Goal: Check status: Check status

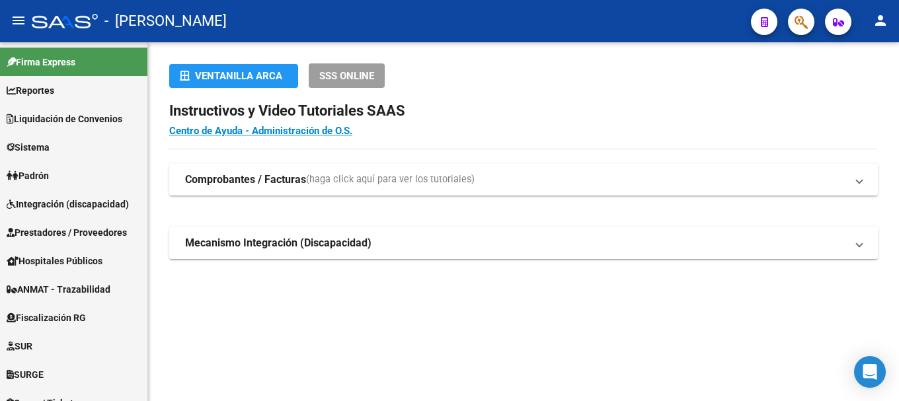
click at [811, 25] on button "button" at bounding box center [801, 22] width 26 height 26
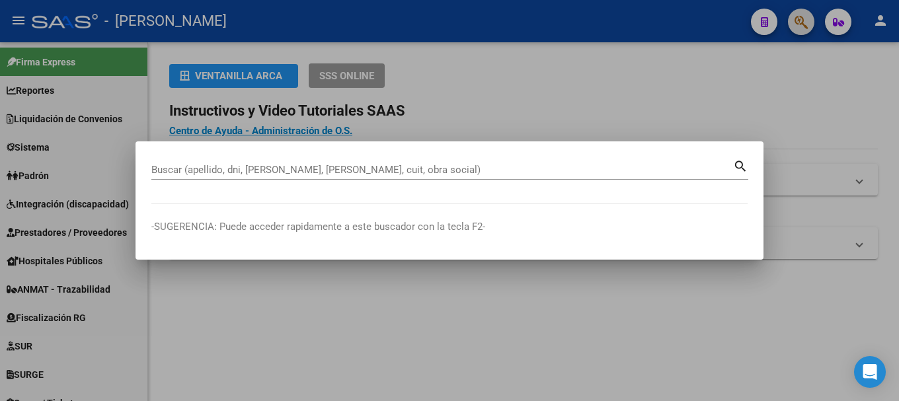
paste input "34119056"
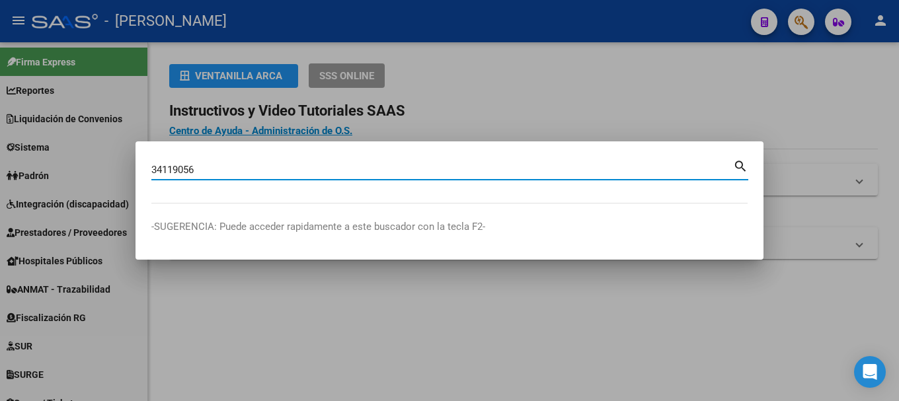
type input "34119056"
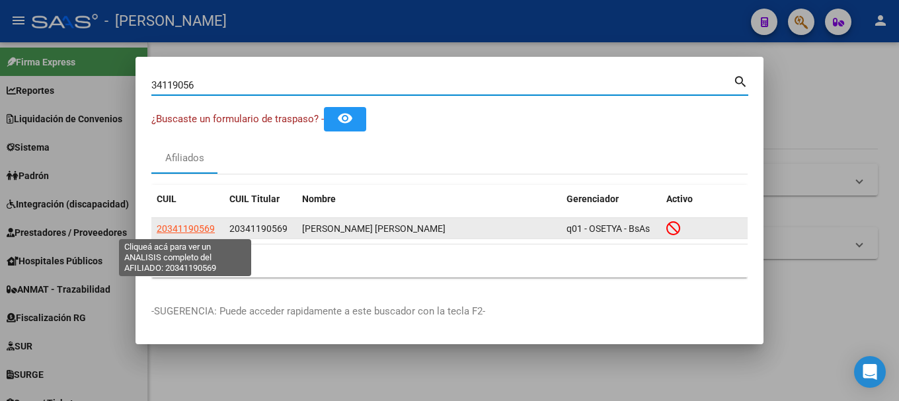
click at [193, 226] on span "20341190569" at bounding box center [186, 229] width 58 height 11
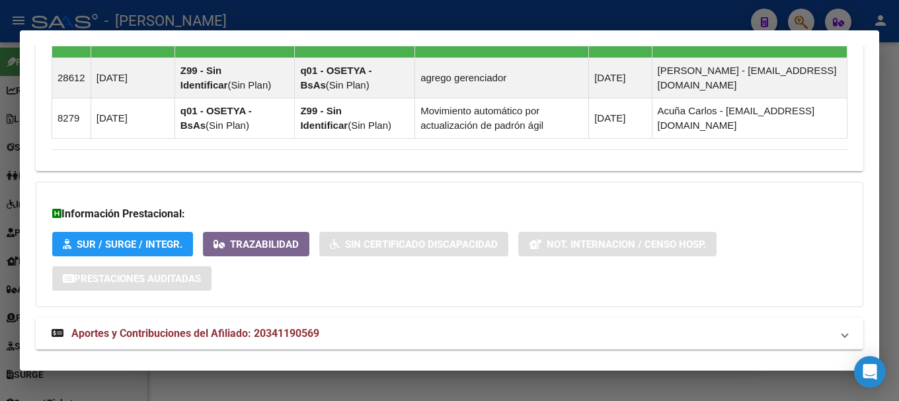
scroll to position [1029, 0]
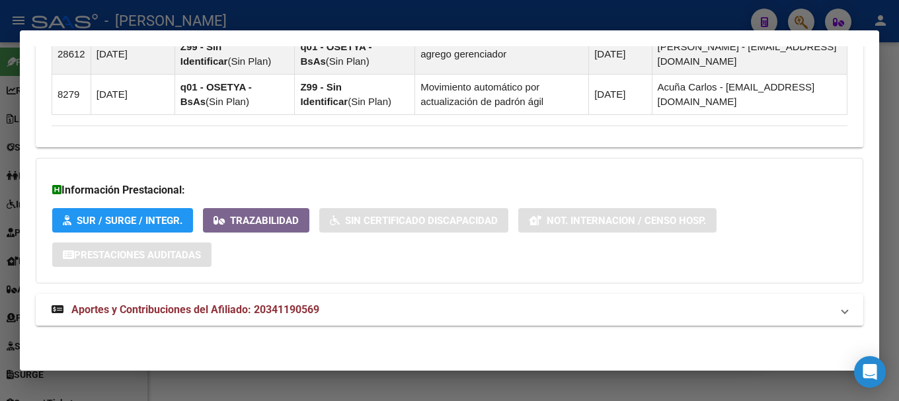
click at [374, 317] on mat-panel-title "Aportes y Contribuciones del Afiliado: 20341190569" at bounding box center [442, 310] width 780 height 16
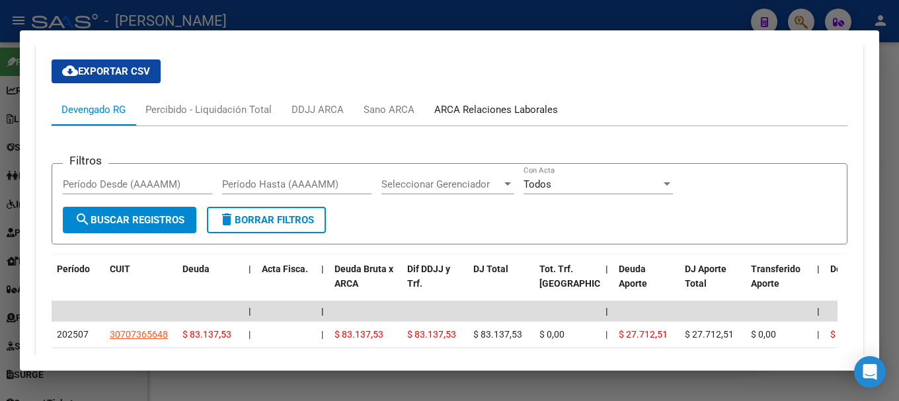
click at [480, 100] on div "ARCA Relaciones Laborales" at bounding box center [497, 110] width 144 height 32
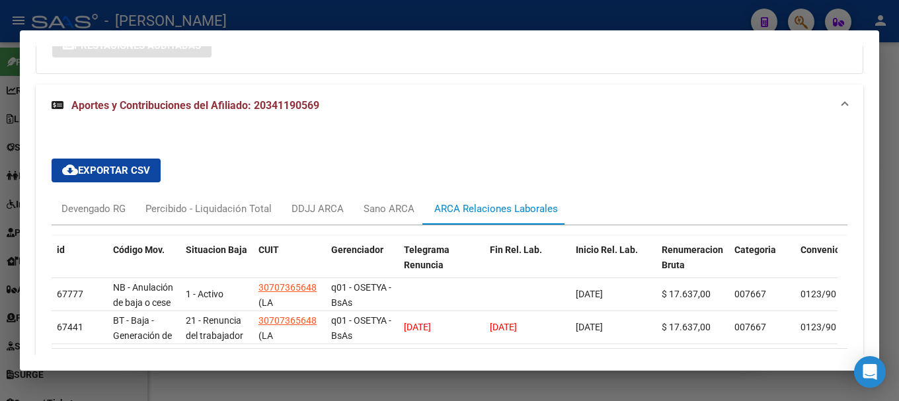
scroll to position [1300, 0]
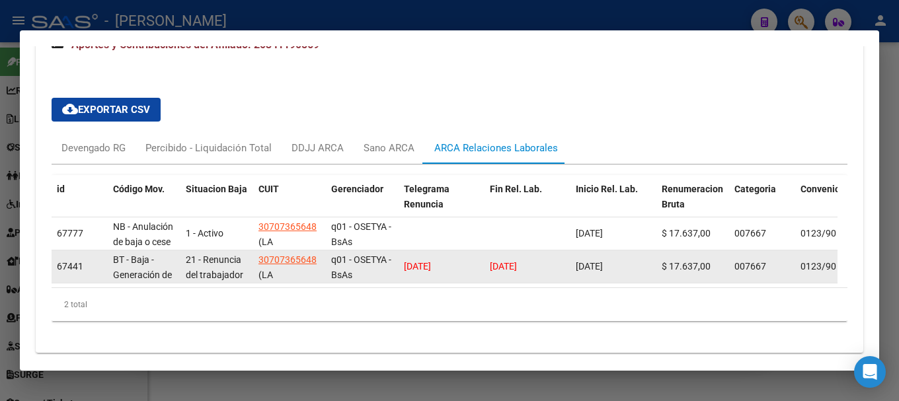
drag, startPoint x: 539, startPoint y: 272, endPoint x: 479, endPoint y: 274, distance: 59.6
click at [479, 274] on div "67441 BT - Baja - Generación de Clave 21 - Renuncia del trabajador / ART.240 - …" at bounding box center [873, 267] width 1643 height 33
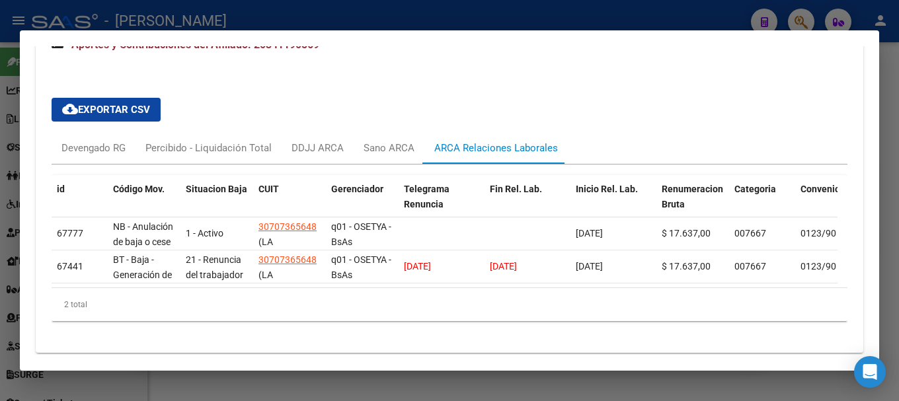
copy div "30/04/2025"
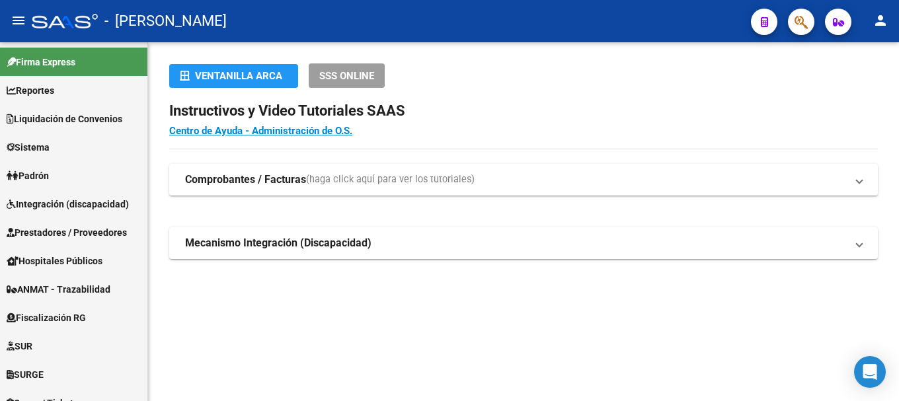
drag, startPoint x: 819, startPoint y: 13, endPoint x: 802, endPoint y: 19, distance: 18.2
click at [819, 13] on mat-toolbar "menu - osetya person" at bounding box center [449, 21] width 899 height 42
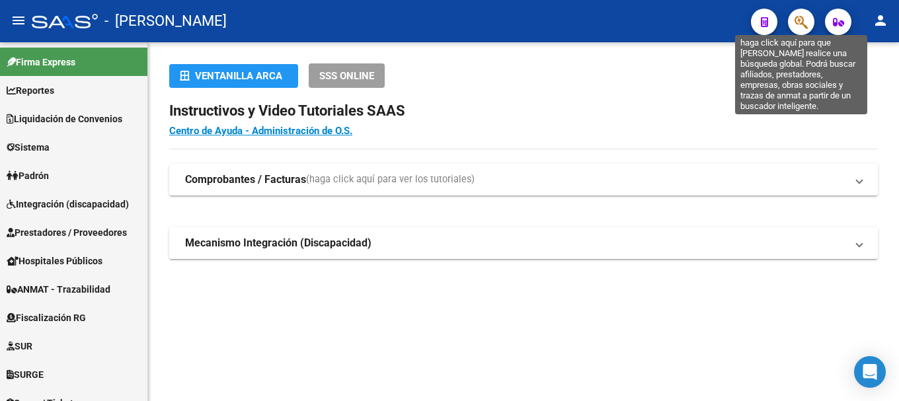
click at [801, 20] on icon "button" at bounding box center [801, 22] width 13 height 15
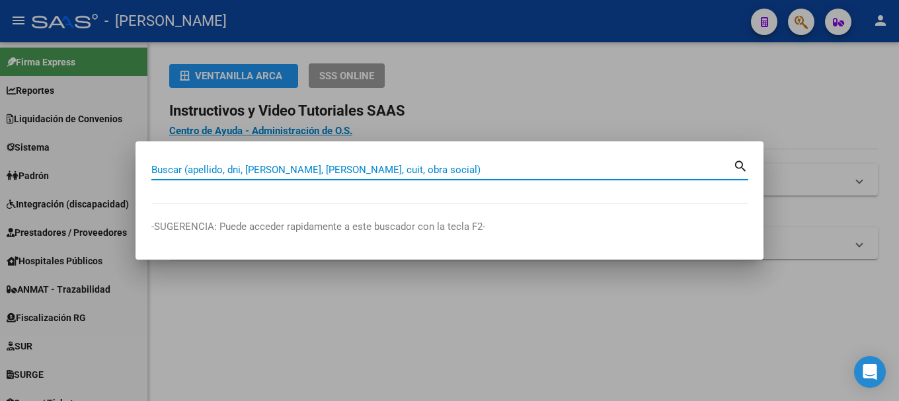
paste input "34119056"
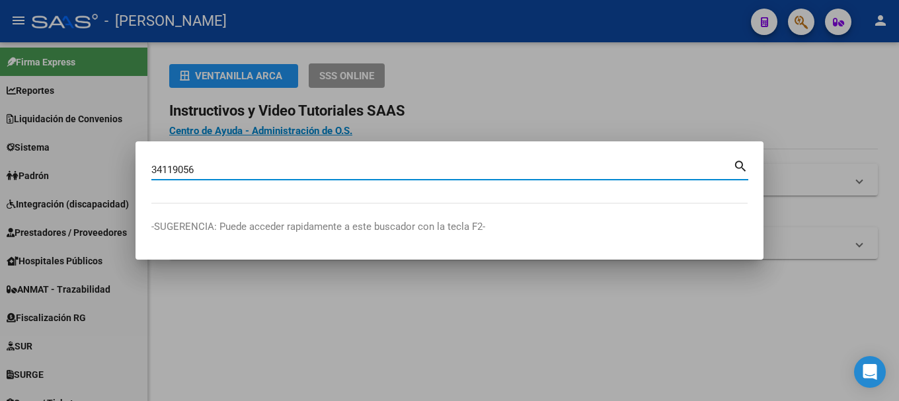
type input "34119056"
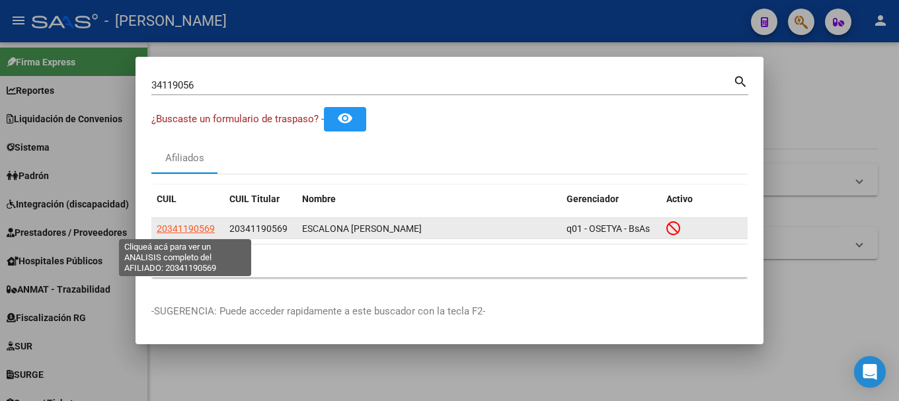
click at [171, 229] on span "20341190569" at bounding box center [186, 229] width 58 height 11
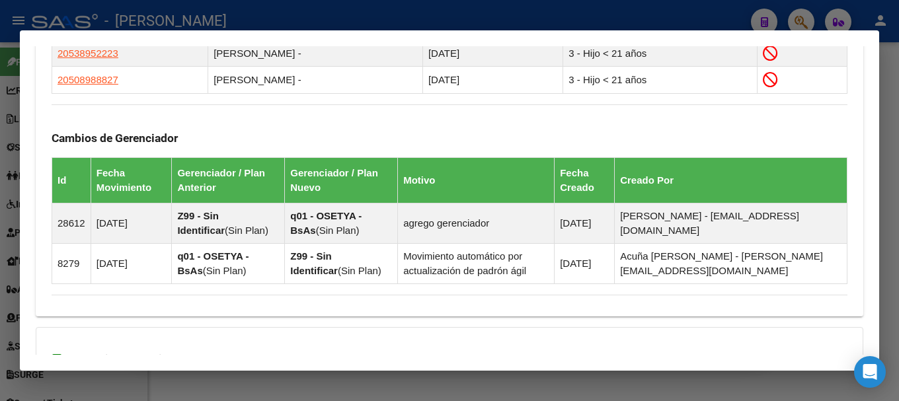
scroll to position [1029, 0]
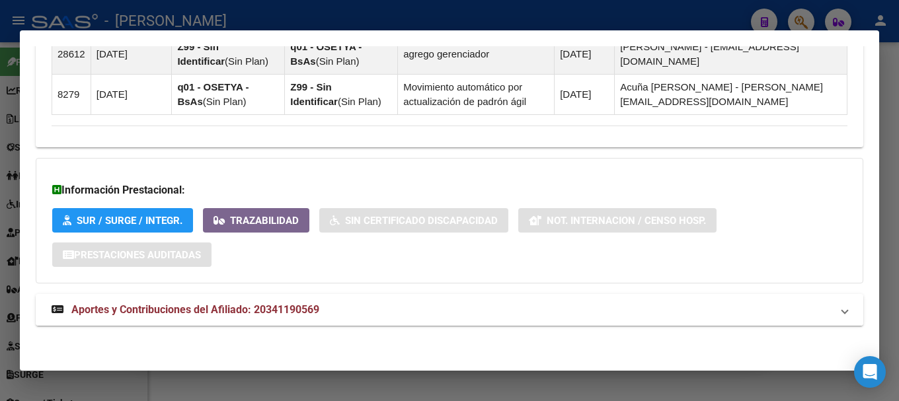
click at [458, 321] on mat-expansion-panel-header "Aportes y Contribuciones del Afiliado: 20341190569" at bounding box center [450, 310] width 828 height 32
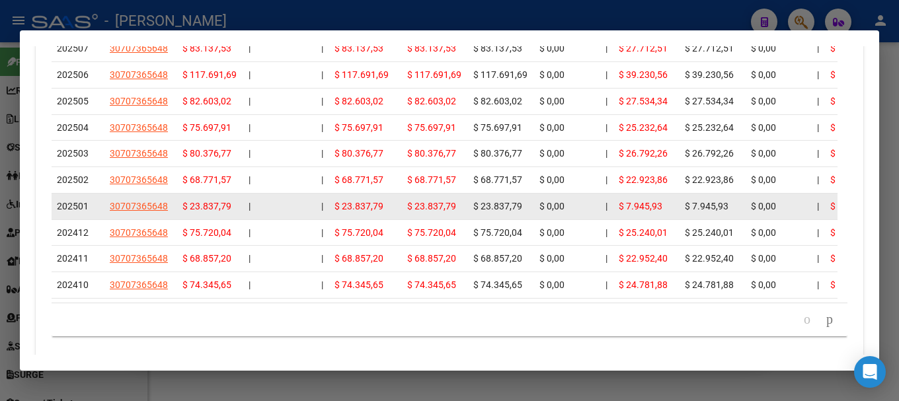
scroll to position [1294, 0]
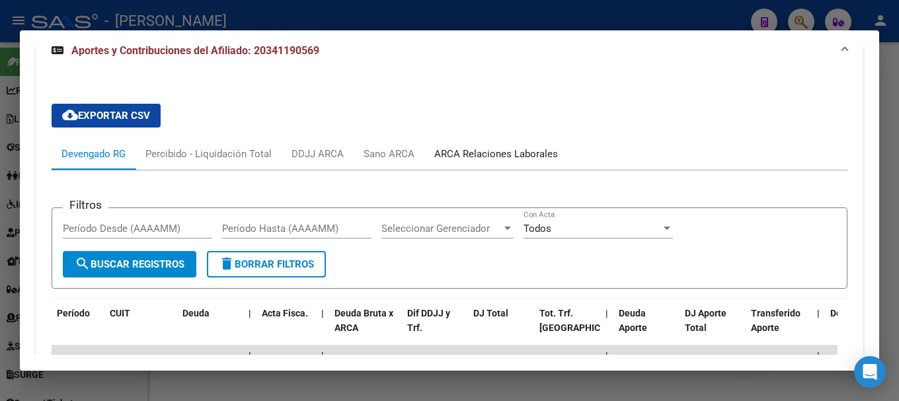
click at [530, 158] on div "ARCA Relaciones Laborales" at bounding box center [496, 154] width 124 height 15
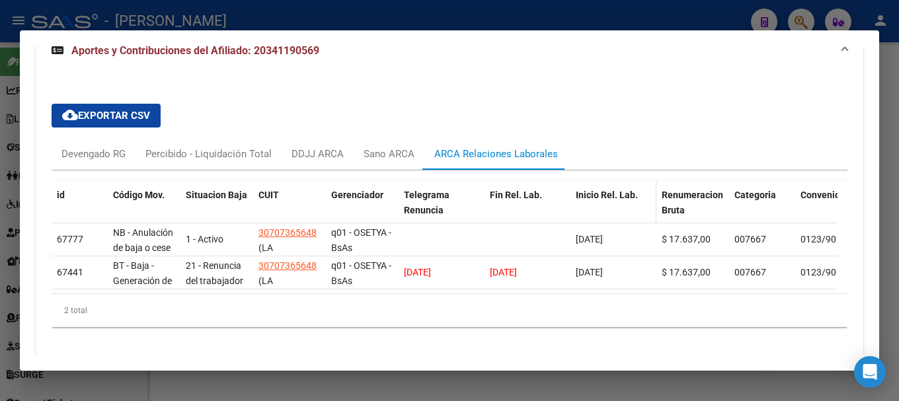
scroll to position [1337, 0]
